Goal: Check status: Check status

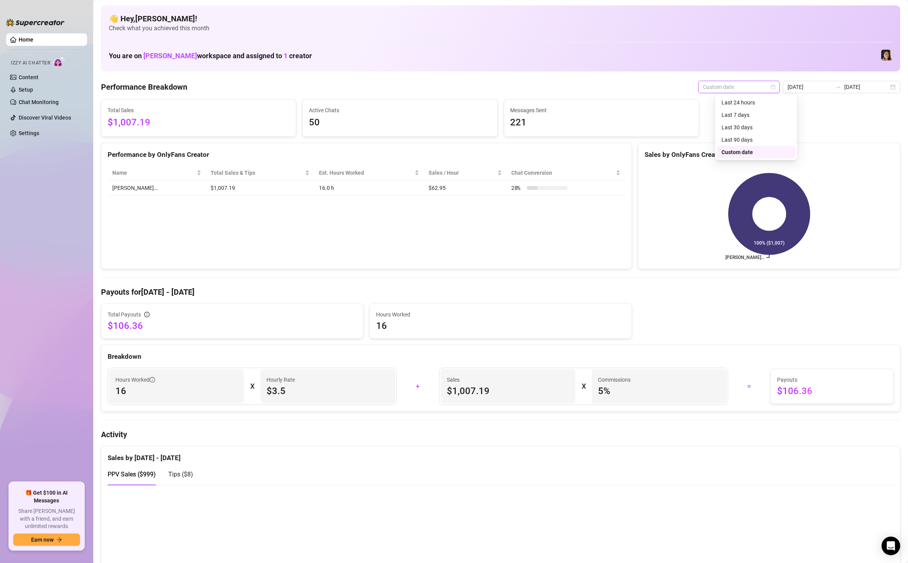
click at [739, 153] on div "Custom date" at bounding box center [755, 152] width 69 height 9
click at [818, 90] on input "[DATE]" at bounding box center [809, 87] width 44 height 9
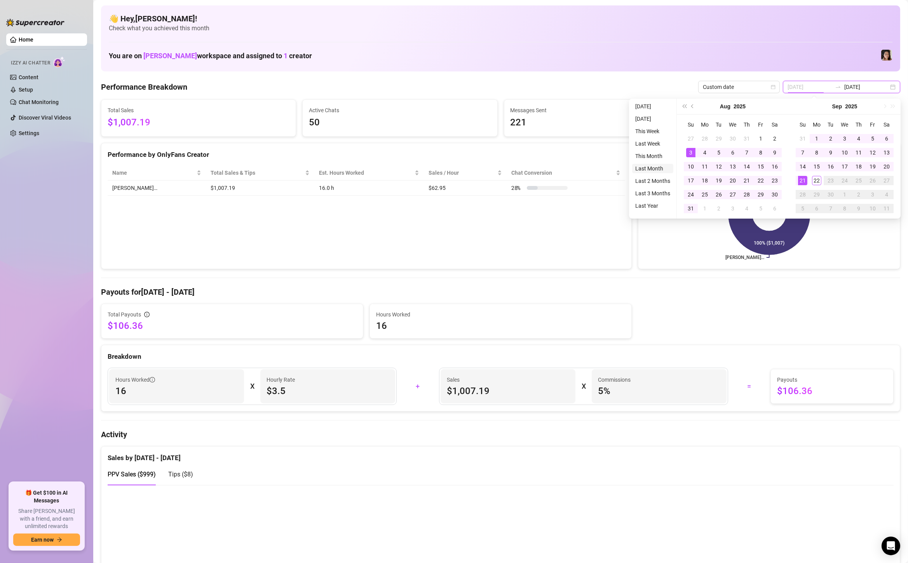
type input "[DATE]"
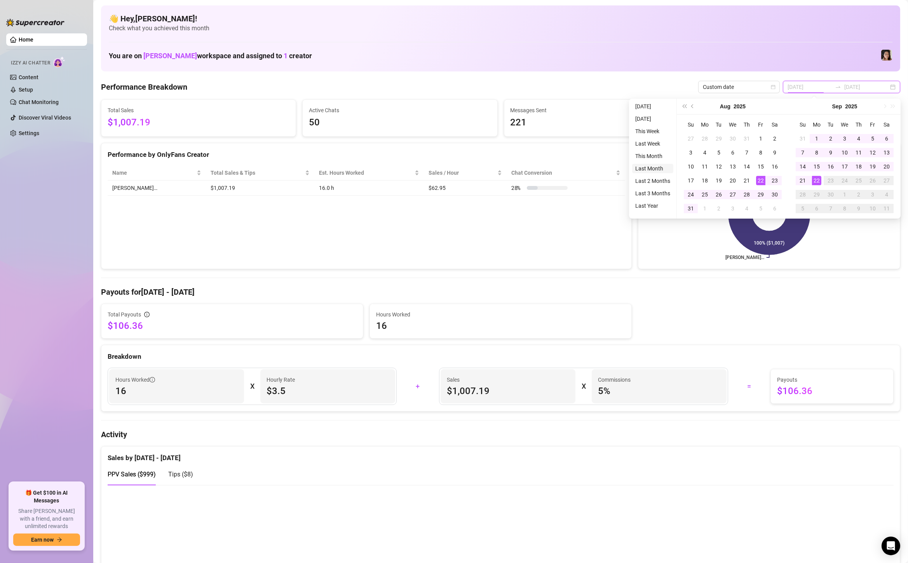
type input "[DATE]"
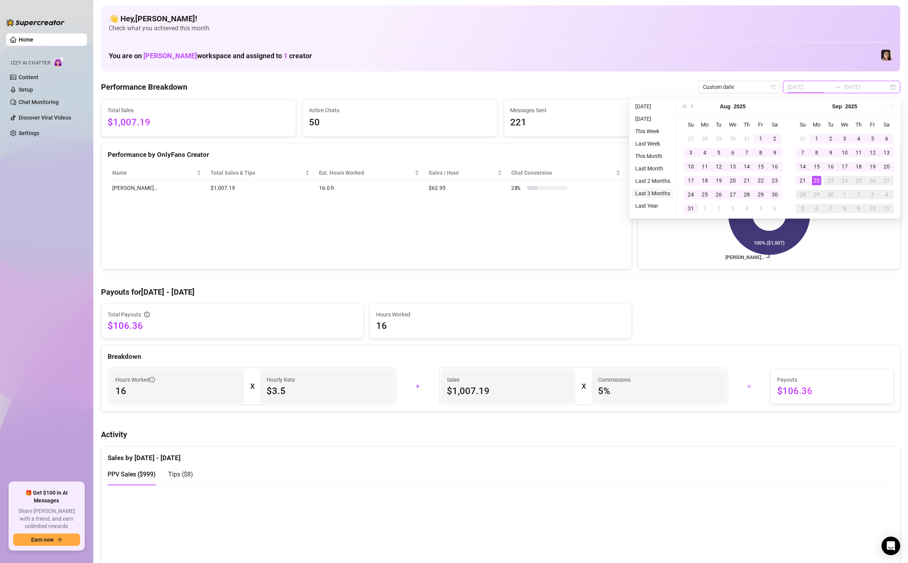
type input "[DATE]"
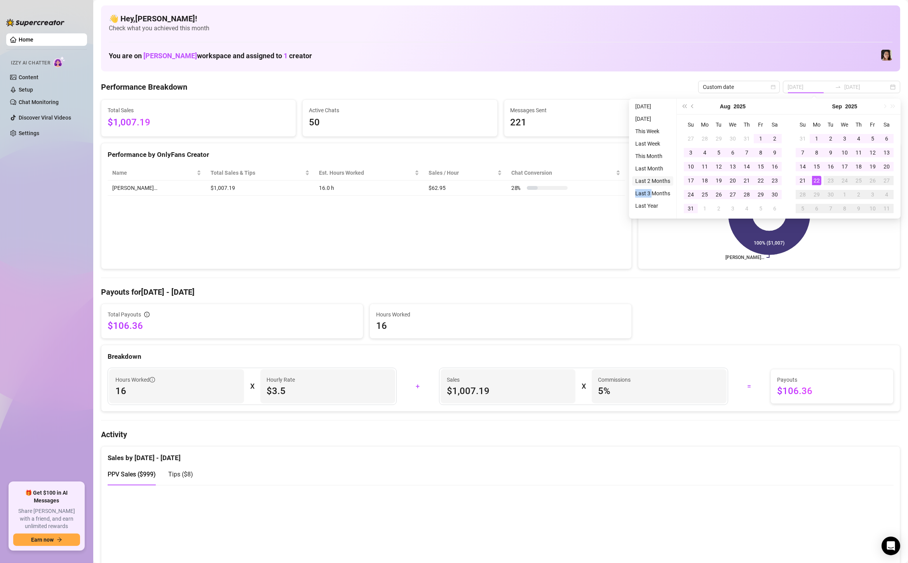
type input "[DATE]"
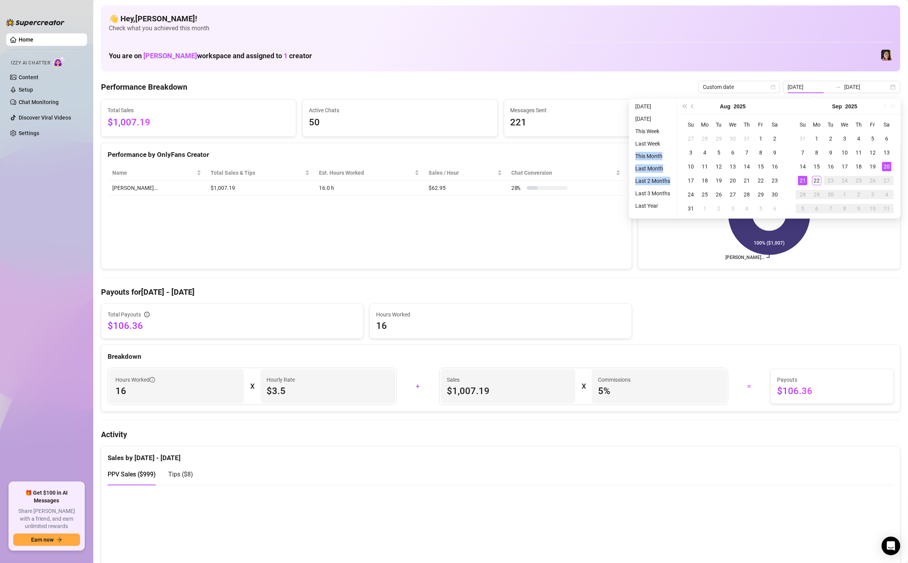
type input "[DATE]"
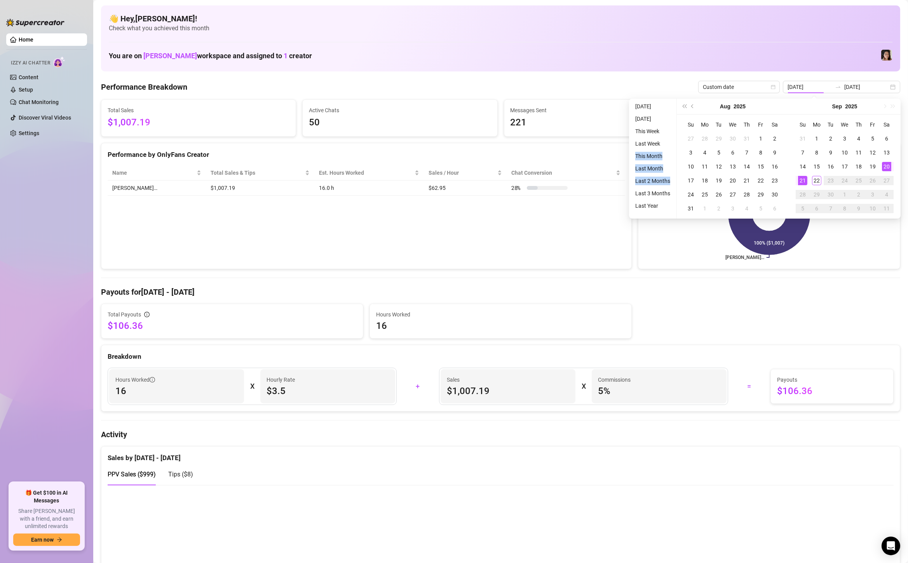
type input "[DATE]"
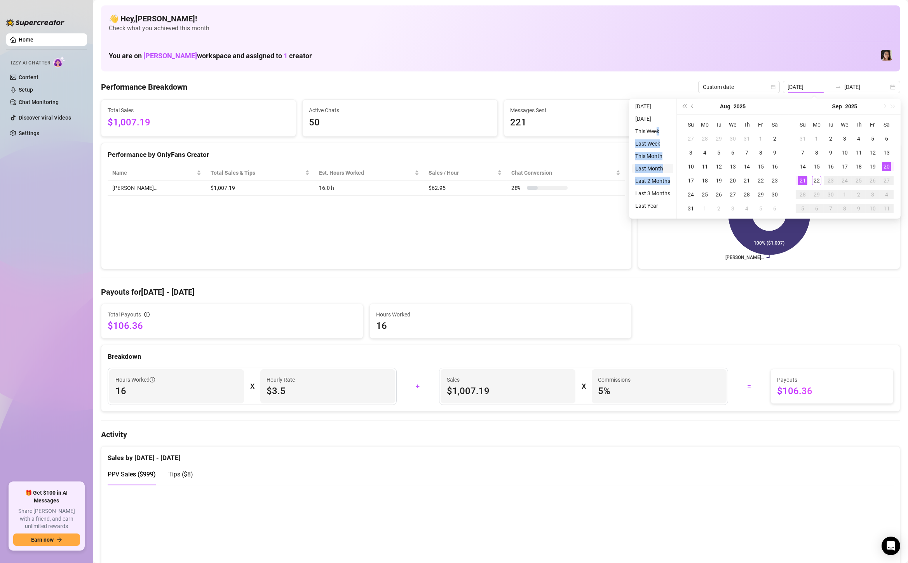
type input "[DATE]"
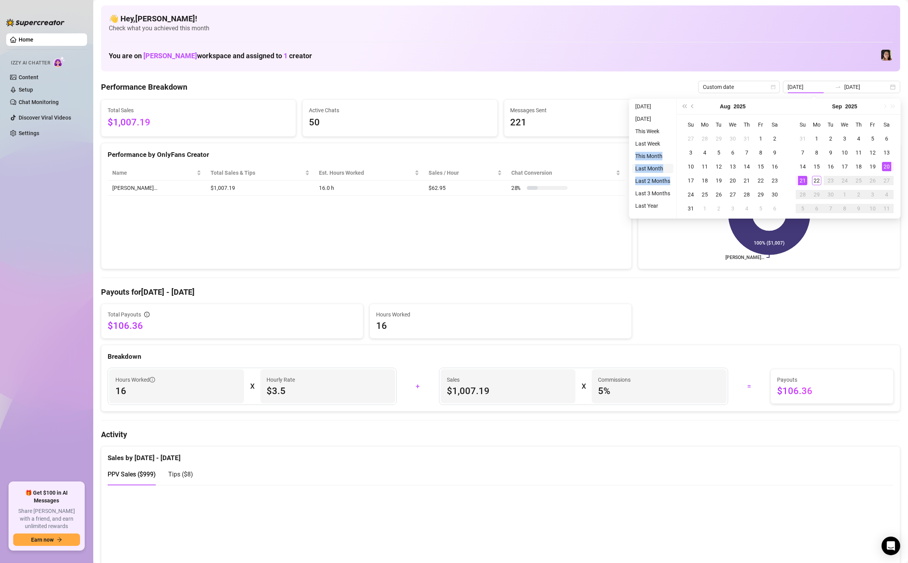
type input "[DATE]"
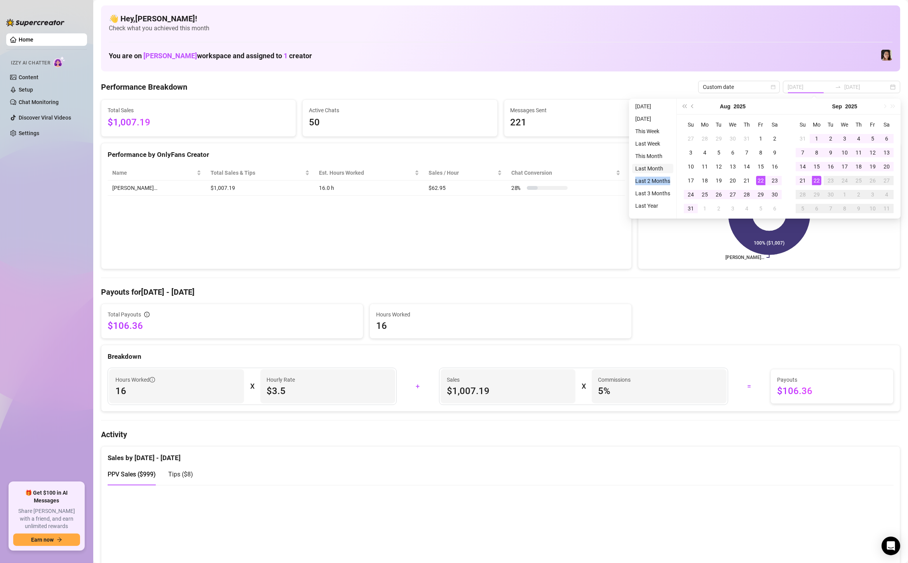
drag, startPoint x: 652, startPoint y: 189, endPoint x: 661, endPoint y: 169, distance: 21.6
click at [661, 169] on ul "[DATE] [DATE] This Week Last Week This Month Last Month Last 2 Months Last 3 Mo…" at bounding box center [653, 159] width 48 height 120
type input "[DATE]"
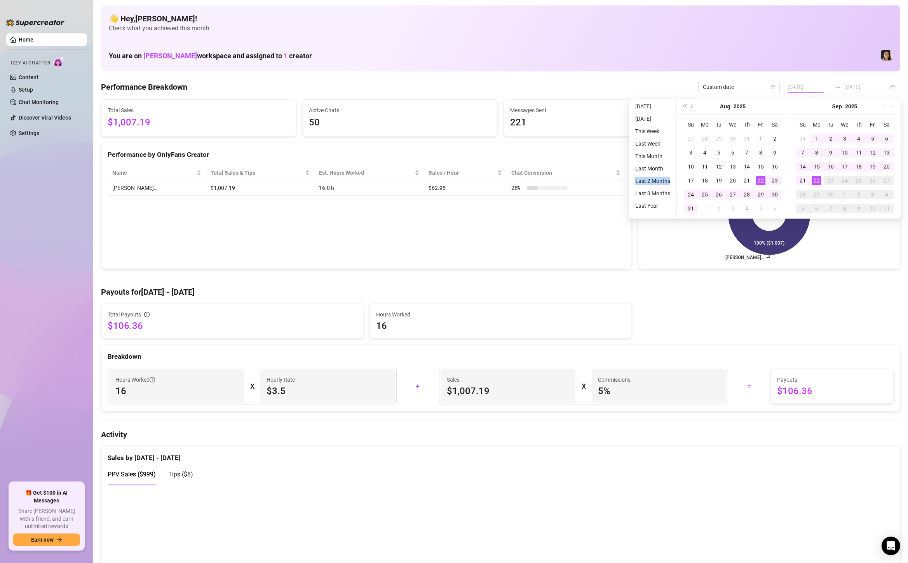
type input "[DATE]"
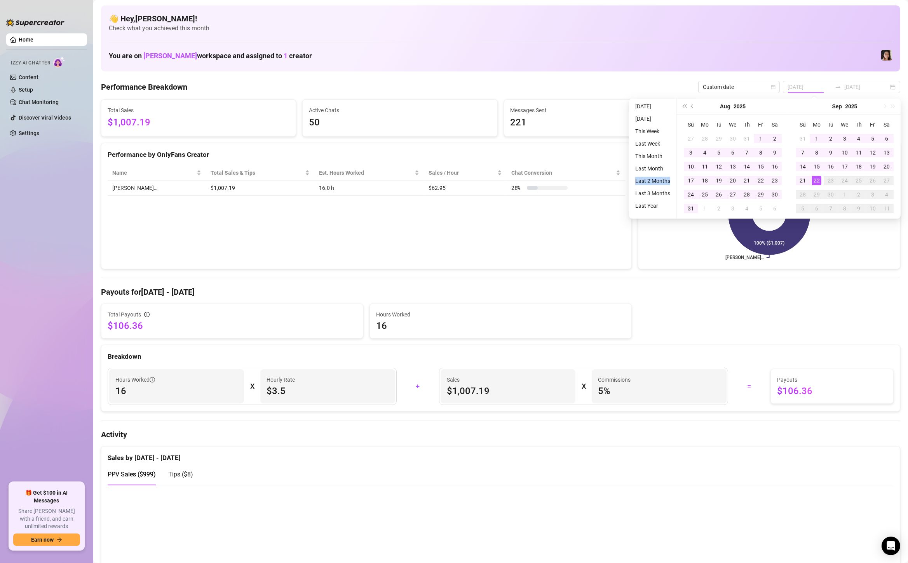
type input "[DATE]"
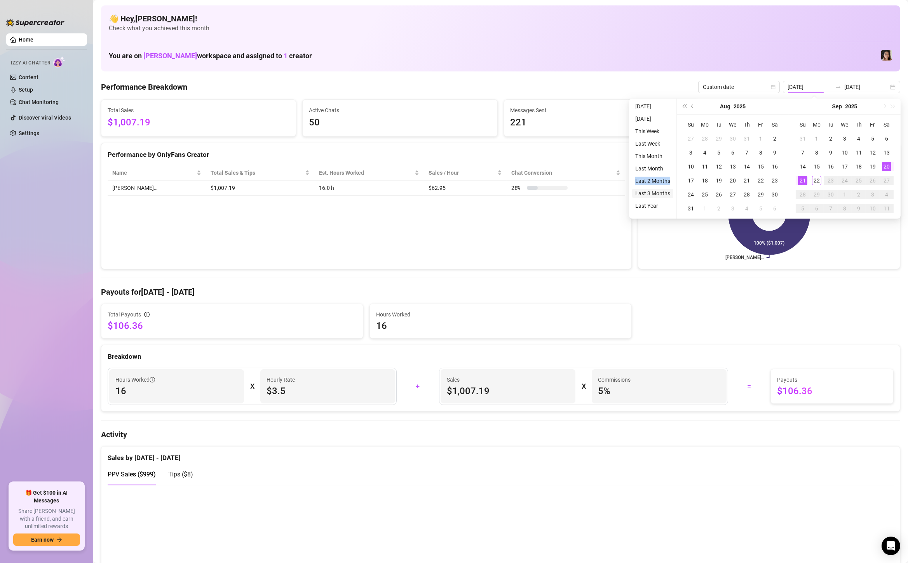
type input "[DATE]"
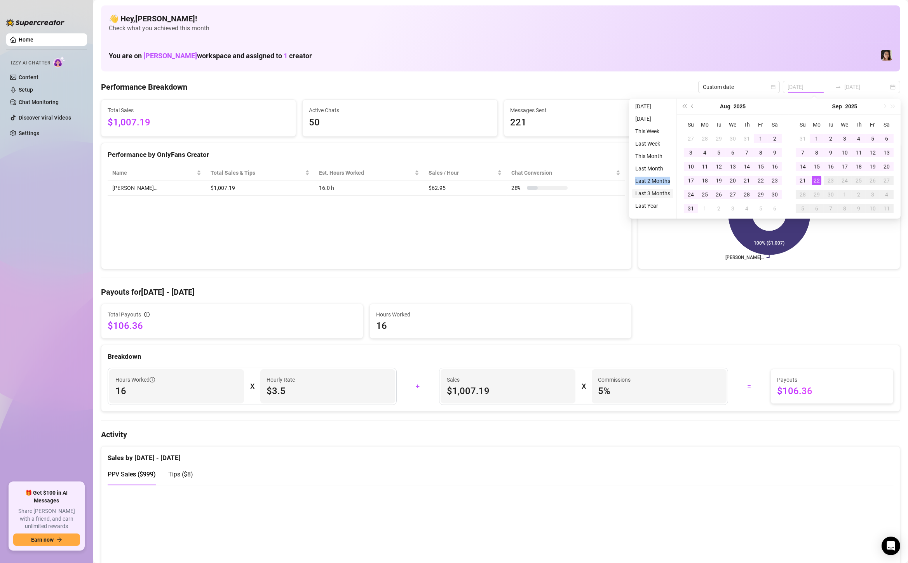
click at [645, 195] on li "Last 3 Months" at bounding box center [652, 193] width 41 height 9
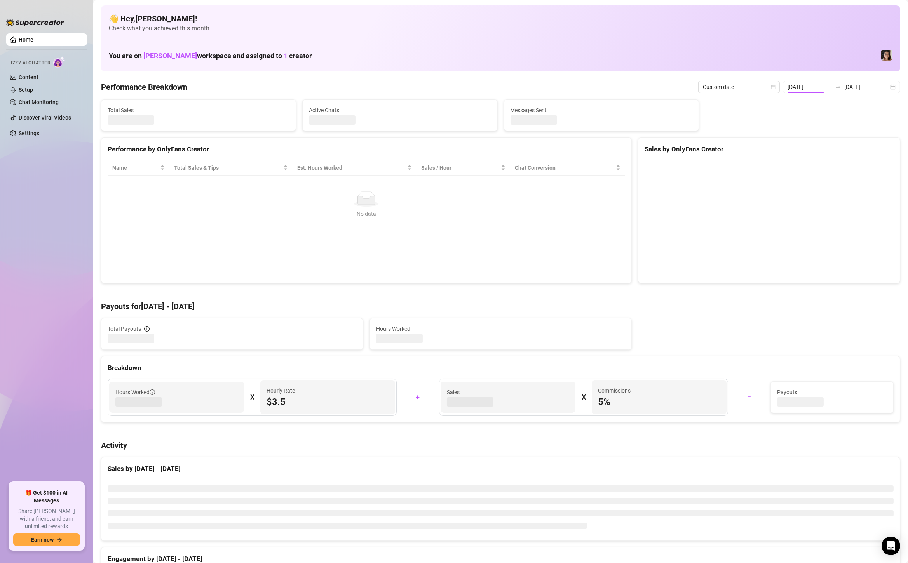
type input "[DATE]"
